Goal: Obtain resource: Obtain resource

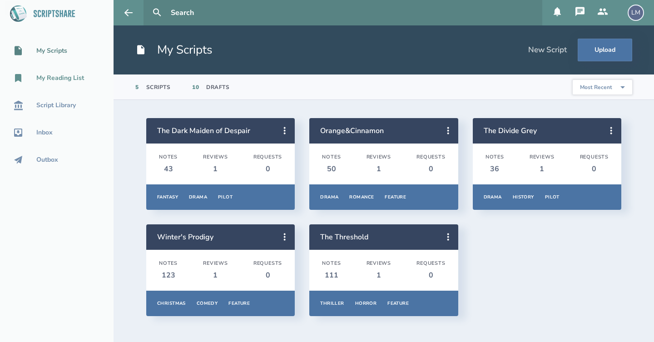
click at [45, 73] on div "My Reading List" at bounding box center [57, 78] width 114 height 11
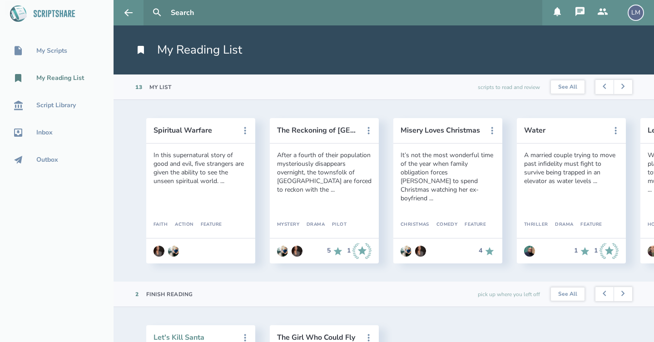
click at [192, 335] on button "Let's Kill Santa" at bounding box center [195, 337] width 82 height 8
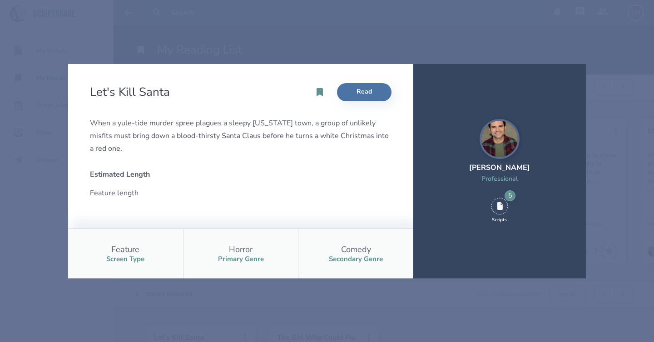
click at [490, 167] on div "[PERSON_NAME]" at bounding box center [499, 168] width 61 height 10
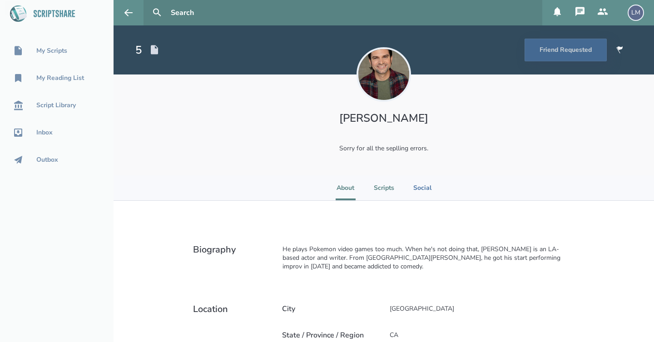
click at [390, 182] on li "Scripts" at bounding box center [384, 187] width 20 height 25
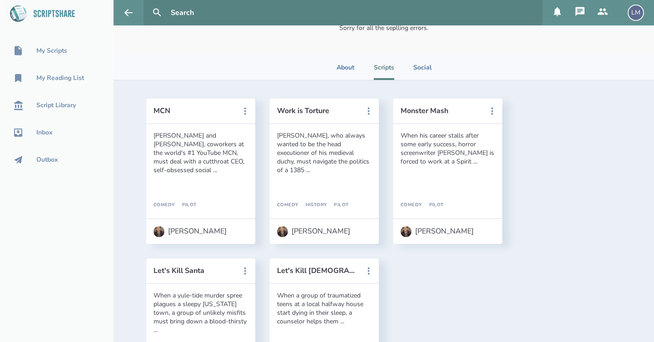
scroll to position [122, 0]
click at [370, 111] on icon at bounding box center [368, 110] width 11 height 11
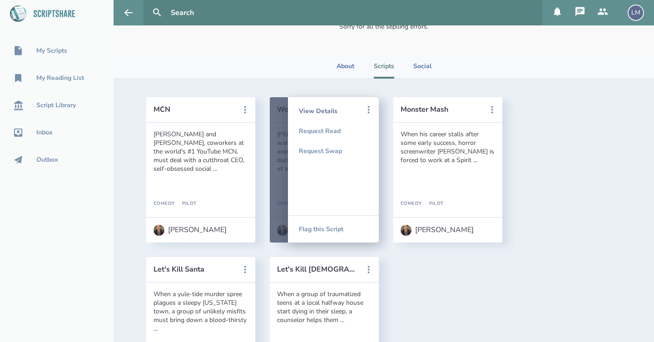
click at [343, 110] on div "View Details" at bounding box center [333, 111] width 69 height 20
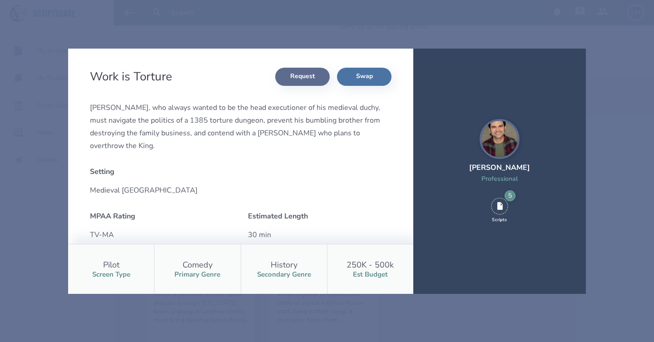
click at [314, 77] on button "Request" at bounding box center [302, 77] width 55 height 18
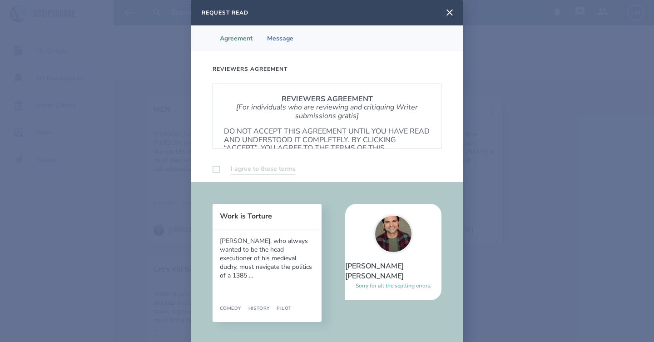
click at [213, 169] on label at bounding box center [216, 169] width 7 height 7
click at [309, 125] on div "REVIEWERS AGREEMENT [For individuals who are reviewing and critiquing Writer su…" at bounding box center [327, 116] width 229 height 65
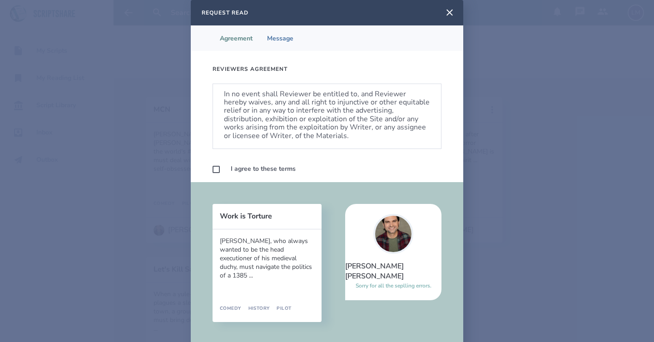
scroll to position [539, 0]
click at [214, 171] on label at bounding box center [216, 169] width 7 height 7
checkbox input "true"
click at [451, 239] on div "Work is Torture [PERSON_NAME], who always wanted to be the head executioner of …" at bounding box center [327, 263] width 273 height 162
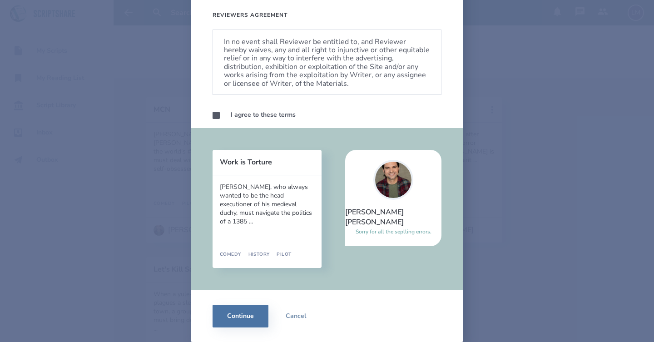
scroll to position [54, 0]
click at [248, 319] on button "Continue" at bounding box center [241, 316] width 56 height 23
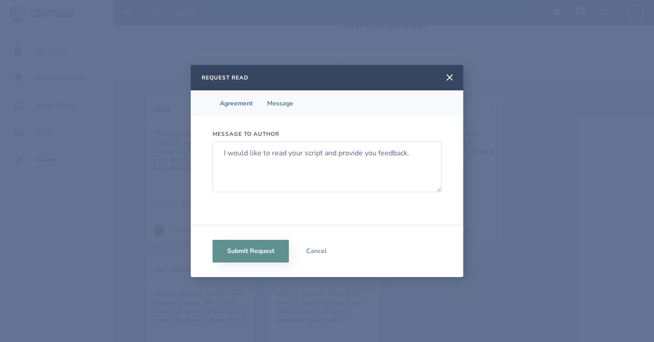
scroll to position [0, 0]
click at [254, 259] on button "Submit Request" at bounding box center [251, 251] width 76 height 23
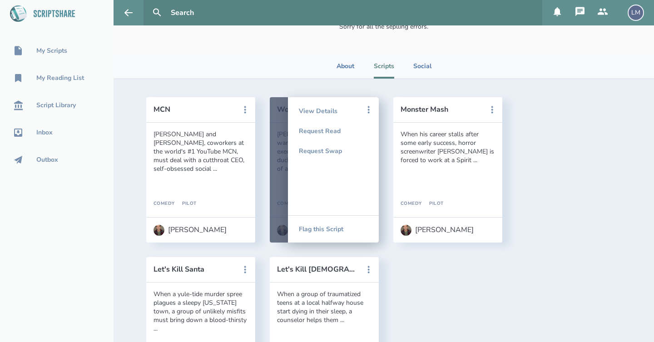
click at [198, 269] on button "Let's Kill Santa" at bounding box center [195, 269] width 82 height 8
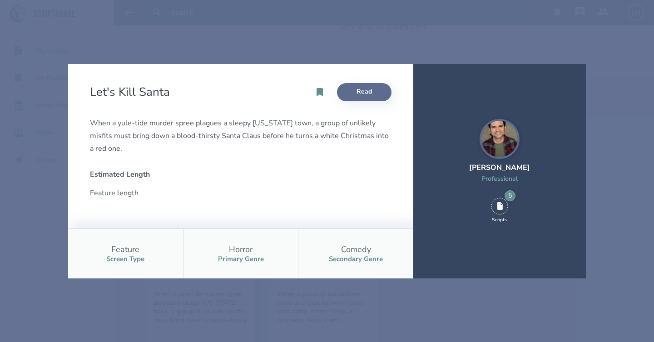
click at [357, 100] on link "Read" at bounding box center [364, 92] width 55 height 18
